Goal: Book appointment/travel/reservation

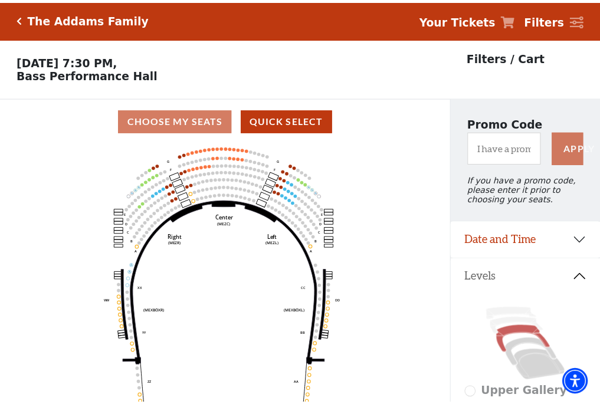
scroll to position [55, 0]
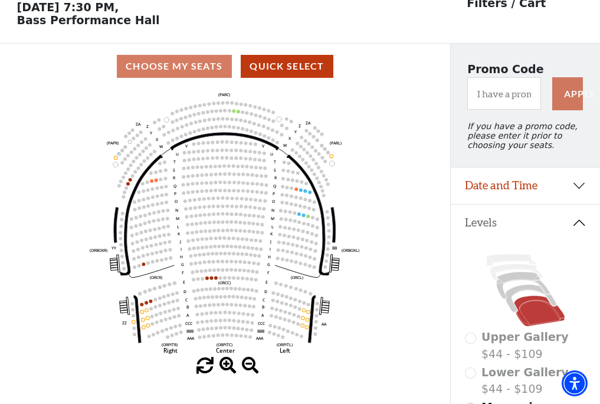
scroll to position [55, 0]
